Goal: Task Accomplishment & Management: Complete application form

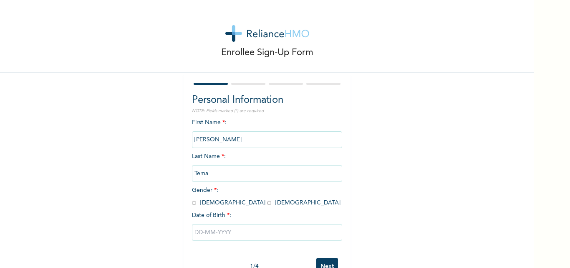
scroll to position [26, 0]
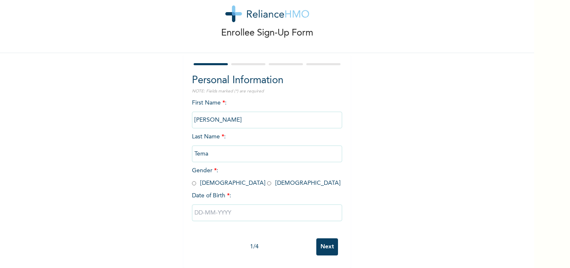
click at [267, 179] on input "radio" at bounding box center [269, 183] width 4 height 8
radio input "true"
click at [193, 211] on input "text" at bounding box center [267, 212] width 150 height 17
select select "7"
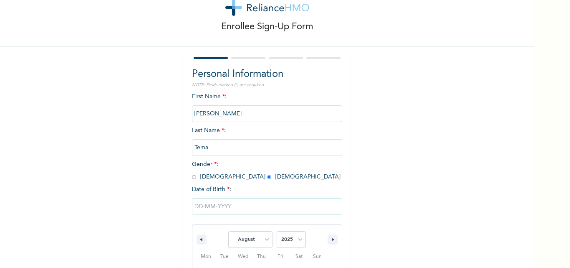
scroll to position [112, 0]
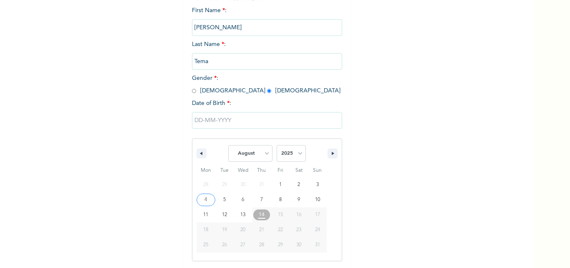
click at [197, 120] on input "text" at bounding box center [267, 120] width 150 height 17
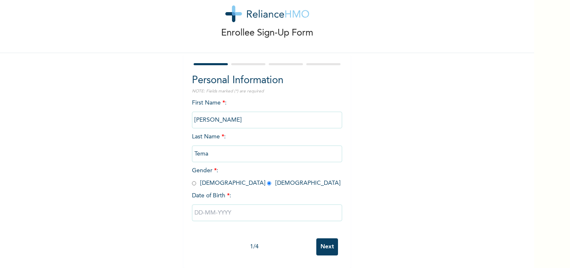
scroll to position [26, 0]
click at [197, 206] on input "text" at bounding box center [267, 212] width 150 height 17
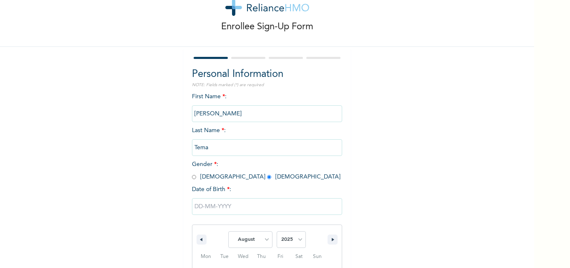
scroll to position [112, 0]
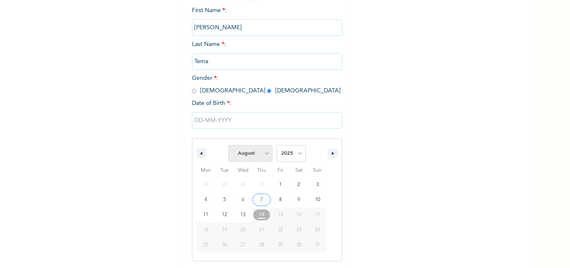
click at [261, 155] on select "January February March April May June July August September October November De…" at bounding box center [250, 153] width 44 height 17
select select "5"
click at [228, 145] on select "January February March April May June July August September October November De…" at bounding box center [250, 153] width 44 height 17
type input "[DATE]"
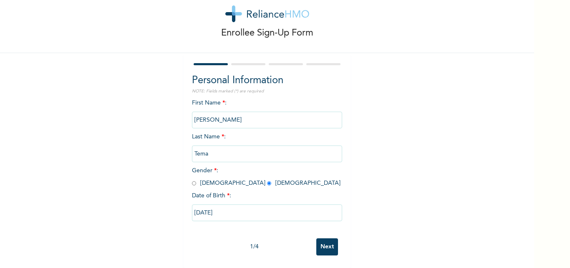
click at [217, 205] on input "[DATE]" at bounding box center [267, 212] width 150 height 17
select select "5"
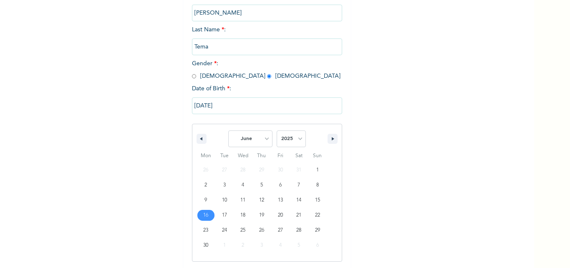
scroll to position [127, 0]
click at [289, 134] on select "2025 2024 2023 2022 2021 2020 2019 2018 2017 2016 2015 2014 2013 2012 2011 2010…" at bounding box center [291, 138] width 29 height 17
select select "1999"
click at [277, 130] on select "2025 2024 2023 2022 2021 2020 2019 2018 2017 2016 2015 2014 2013 2012 2011 2010…" at bounding box center [291, 138] width 29 height 17
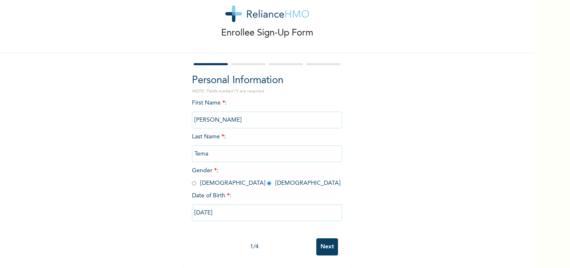
scroll to position [26, 0]
click at [324, 242] on input "Next" at bounding box center [327, 246] width 22 height 17
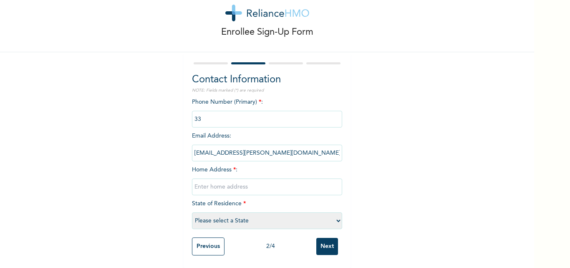
click at [208, 239] on input "Previous" at bounding box center [208, 246] width 33 height 18
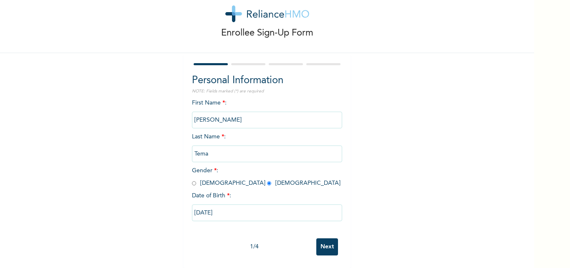
click at [216, 211] on input "[DATE]" at bounding box center [267, 212] width 150 height 17
select select "5"
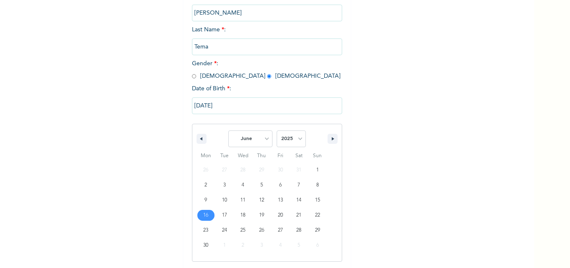
scroll to position [127, 0]
click at [286, 136] on select "2025 2024 2023 2022 2021 2020 2019 2018 2017 2016 2015 2014 2013 2012 2011 2010…" at bounding box center [291, 138] width 29 height 17
select select "1999"
click at [277, 130] on select "2025 2024 2023 2022 2021 2020 2019 2018 2017 2016 2015 2014 2013 2012 2011 2010…" at bounding box center [291, 138] width 29 height 17
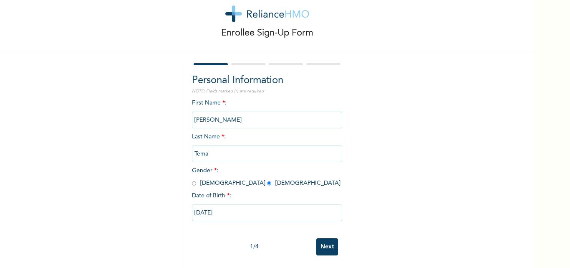
scroll to position [26, 0]
click at [323, 241] on input "Next" at bounding box center [327, 246] width 22 height 17
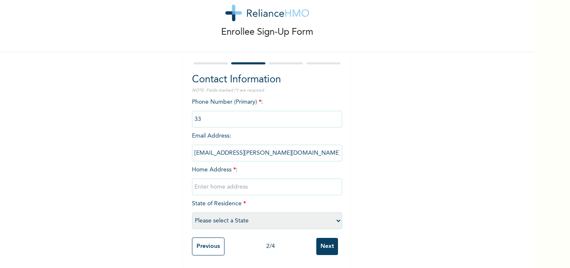
click at [221, 185] on input "text" at bounding box center [267, 186] width 150 height 17
click at [226, 185] on input "text" at bounding box center [267, 186] width 150 height 17
type input "[PERSON_NAME] street ojota lagos"
click at [240, 217] on select "Please select a State [PERSON_NAME] (FCT) [PERSON_NAME] Ibom [GEOGRAPHIC_DATA] …" at bounding box center [267, 220] width 150 height 17
select select "25"
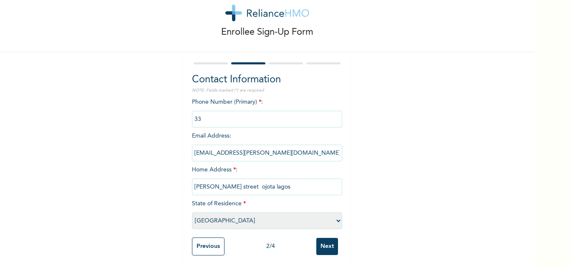
click at [192, 212] on select "Please select a State [PERSON_NAME] (FCT) [PERSON_NAME] Ibom [GEOGRAPHIC_DATA] …" at bounding box center [267, 220] width 150 height 17
click at [230, 117] on input "phone" at bounding box center [267, 119] width 150 height 17
click at [202, 115] on input "phone" at bounding box center [267, 119] width 150 height 17
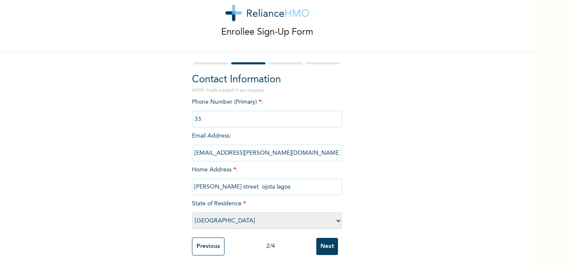
click at [221, 111] on input "phone" at bounding box center [267, 119] width 150 height 17
click at [201, 111] on input "phone" at bounding box center [267, 119] width 150 height 17
click at [324, 240] on input "Next" at bounding box center [327, 246] width 22 height 17
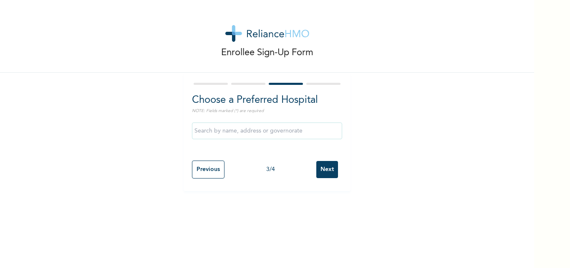
scroll to position [0, 0]
click at [283, 131] on input "text" at bounding box center [267, 130] width 150 height 17
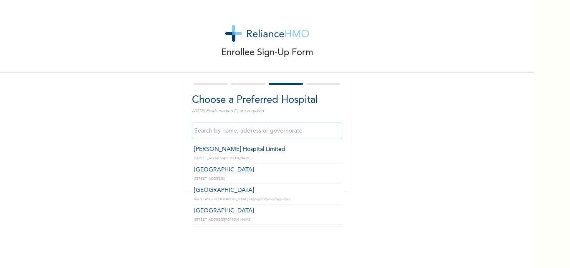
scroll to position [920, 0]
type input "[GEOGRAPHIC_DATA]"
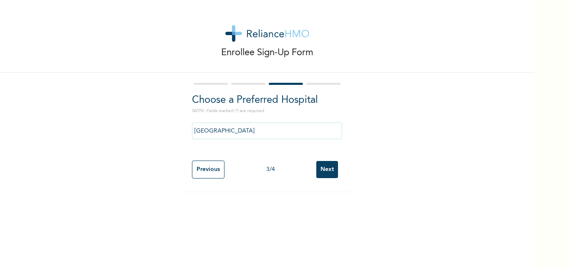
click at [328, 167] on input "Next" at bounding box center [327, 169] width 22 height 17
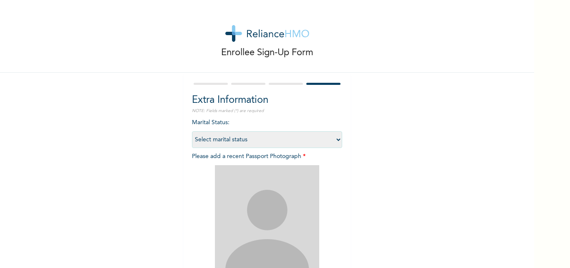
click at [270, 140] on select "Select marital status [DEMOGRAPHIC_DATA] Married [DEMOGRAPHIC_DATA] Widow/[DEMO…" at bounding box center [267, 139] width 150 height 17
select select "1"
click at [192, 131] on select "Select marital status [DEMOGRAPHIC_DATA] Married [DEMOGRAPHIC_DATA] Widow/[DEMO…" at bounding box center [267, 139] width 150 height 17
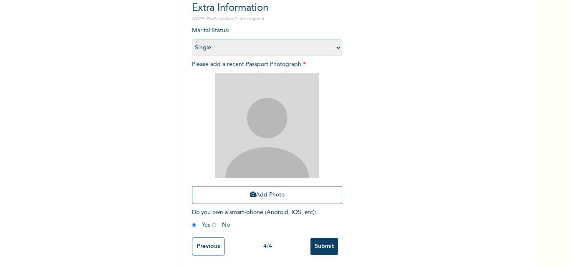
scroll to position [95, 0]
click at [269, 192] on button "Add Photo" at bounding box center [267, 195] width 150 height 18
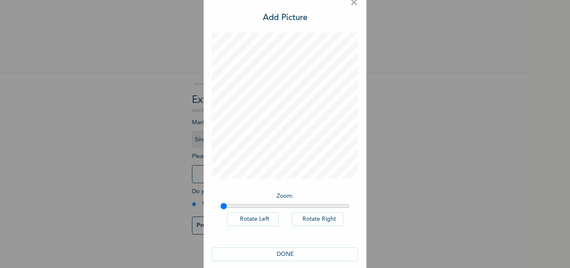
scroll to position [24, 0]
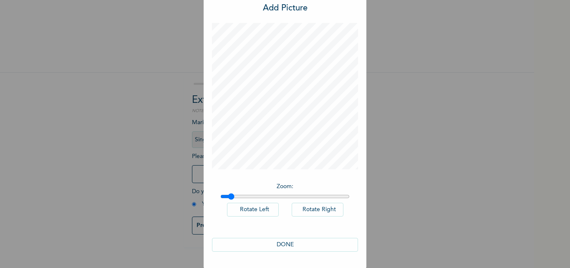
click at [228, 196] on input "range" at bounding box center [284, 196] width 129 height 7
click at [236, 195] on input "range" at bounding box center [284, 196] width 129 height 7
click at [252, 195] on input "range" at bounding box center [284, 196] width 129 height 7
click at [235, 197] on input "range" at bounding box center [284, 196] width 129 height 7
type input "1.06"
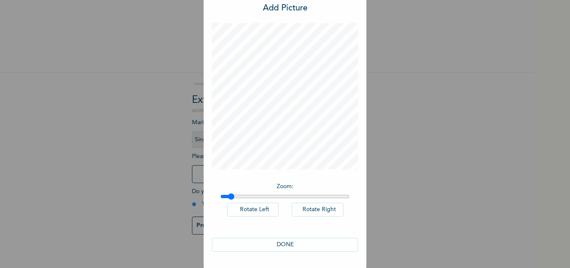
click at [227, 196] on input "range" at bounding box center [284, 196] width 129 height 7
click at [287, 243] on button "DONE" at bounding box center [285, 245] width 146 height 14
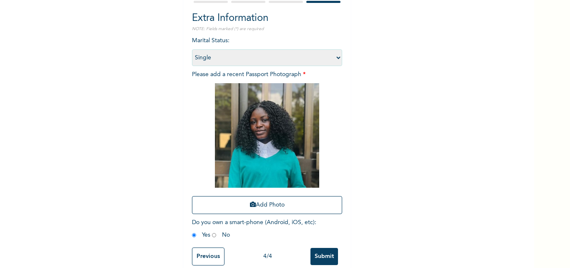
scroll to position [98, 0]
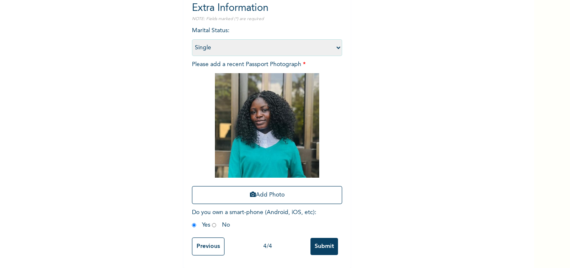
click at [326, 238] on input "Submit" at bounding box center [325, 246] width 28 height 17
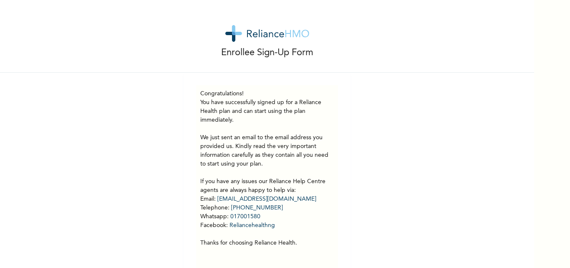
scroll to position [20, 0]
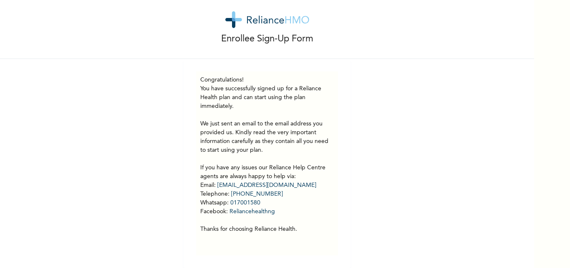
click at [202, 186] on p "You have successfully signed up for a Reliance Health plan and can start using …" at bounding box center [267, 158] width 134 height 149
click at [200, 179] on p "You have successfully signed up for a Reliance Health plan and can start using …" at bounding box center [267, 158] width 134 height 149
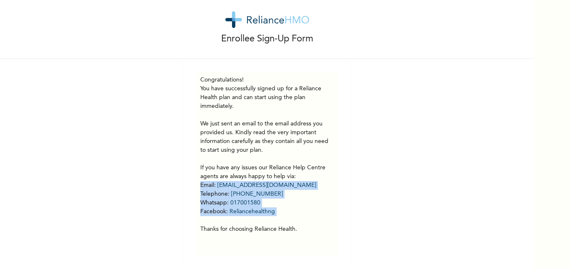
copy p "Email : [EMAIL_ADDRESS][DOMAIN_NAME] Telephone : [PHONE_NUMBER] Whatsapp : 0170…"
